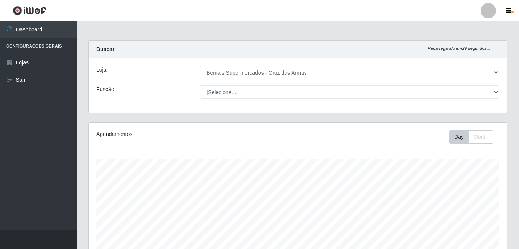
select select "412"
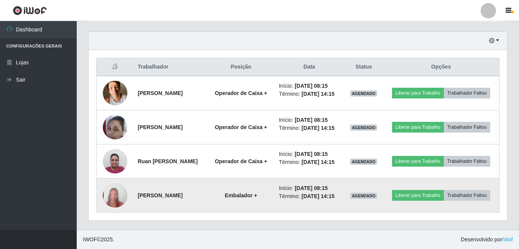
scroll to position [277, 0]
click at [114, 200] on img at bounding box center [115, 195] width 25 height 53
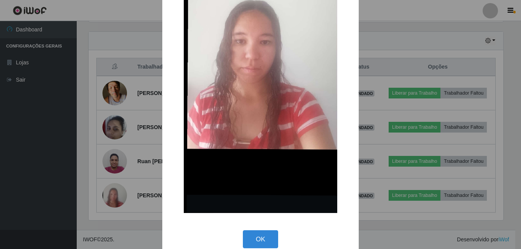
scroll to position [150, 0]
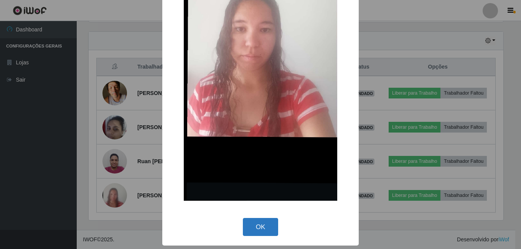
click at [261, 229] on button "OK" at bounding box center [261, 227] width 36 height 18
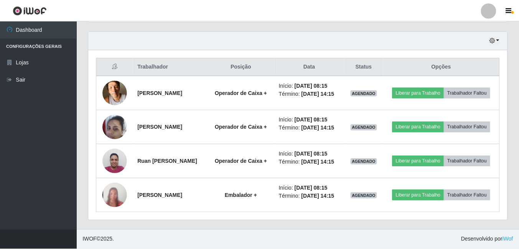
scroll to position [159, 419]
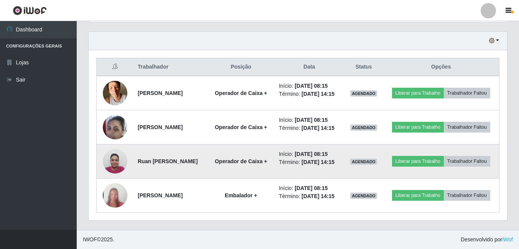
click at [112, 168] on img at bounding box center [115, 161] width 25 height 33
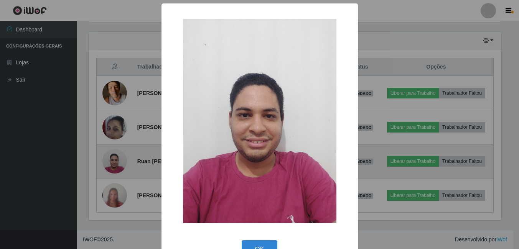
scroll to position [159, 415]
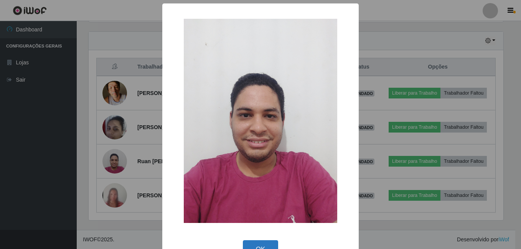
click at [261, 247] on button "OK" at bounding box center [261, 250] width 36 height 18
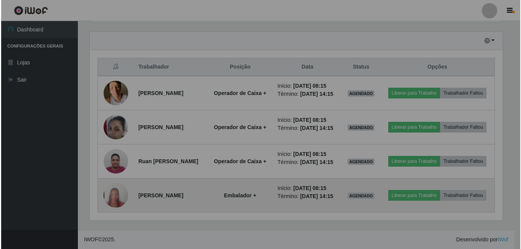
scroll to position [159, 419]
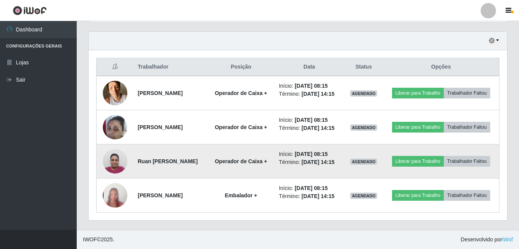
click at [110, 175] on img at bounding box center [115, 161] width 25 height 33
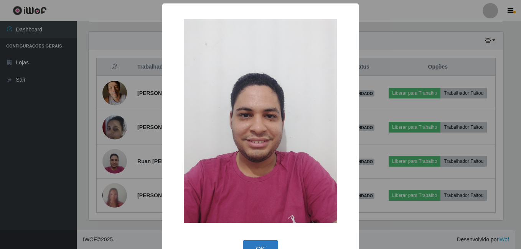
click at [258, 243] on button "OK" at bounding box center [261, 250] width 36 height 18
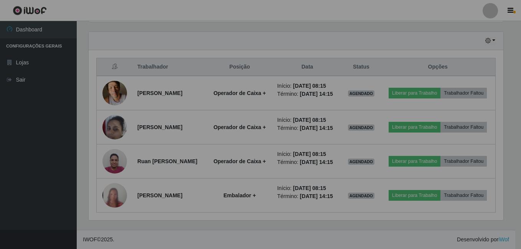
scroll to position [159, 419]
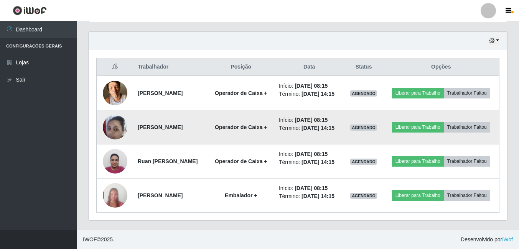
click at [117, 135] on img at bounding box center [115, 127] width 25 height 33
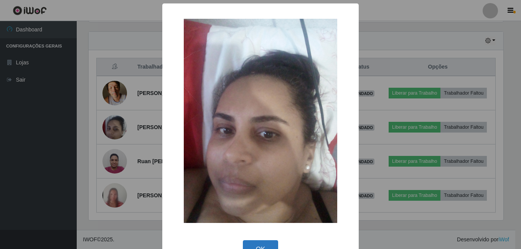
click at [258, 244] on button "OK" at bounding box center [261, 250] width 36 height 18
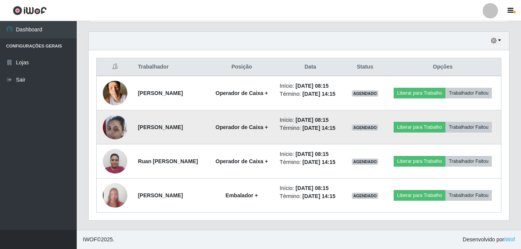
scroll to position [159, 419]
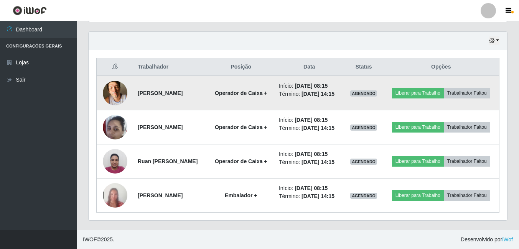
click at [114, 97] on img at bounding box center [115, 93] width 25 height 33
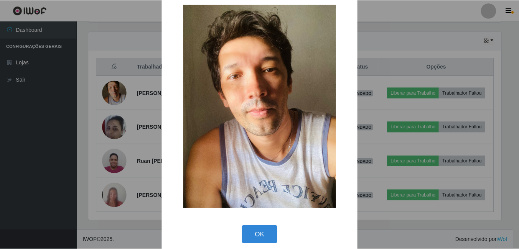
scroll to position [22, 0]
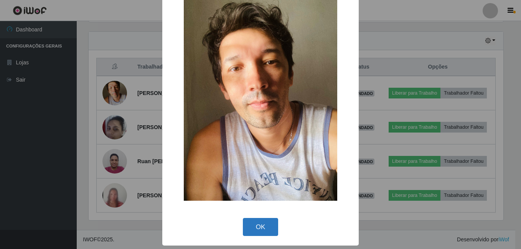
click at [252, 234] on button "OK" at bounding box center [261, 227] width 36 height 18
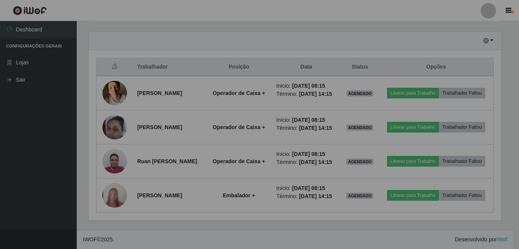
scroll to position [159, 419]
